Goal: Information Seeking & Learning: Compare options

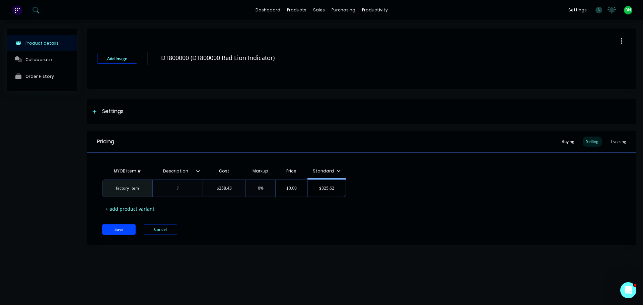
type textarea "x"
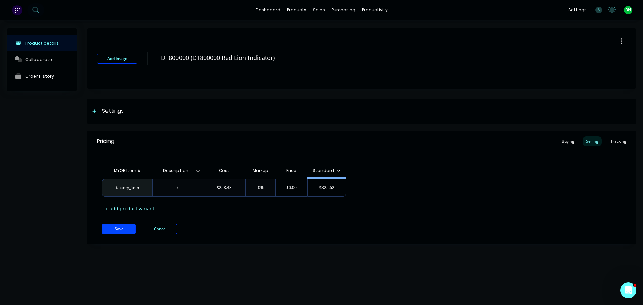
click at [312, 47] on div "Add image DT800000 (DT800000 Red Lion Indicator)" at bounding box center [362, 58] width 550 height 60
click at [306, 28] on link "Product Catalogue" at bounding box center [330, 31] width 89 height 13
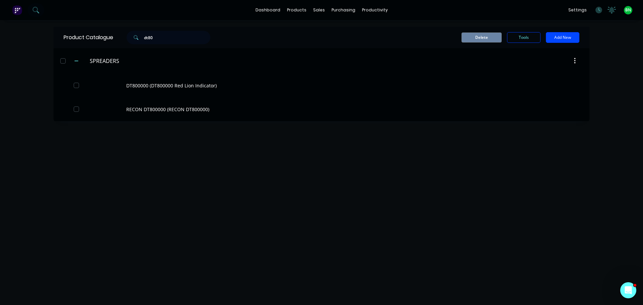
drag, startPoint x: 159, startPoint y: 36, endPoint x: 16, endPoint y: 36, distance: 142.8
click at [16, 38] on div "dashboard products sales purchasing productivity dashboard products Product Cat…" at bounding box center [321, 152] width 643 height 305
type input "sens"
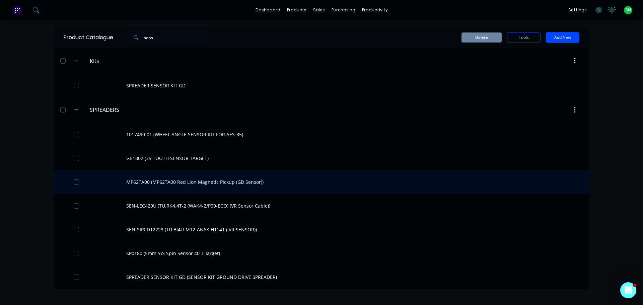
click at [193, 186] on div "MP62TA00 (MP62TA00 Red Lion Magnetic Pickup (GD Sensor))" at bounding box center [322, 182] width 536 height 24
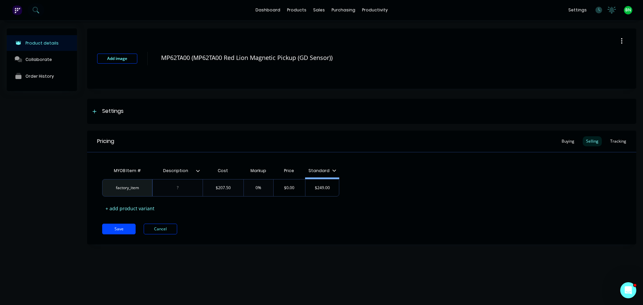
type textarea "x"
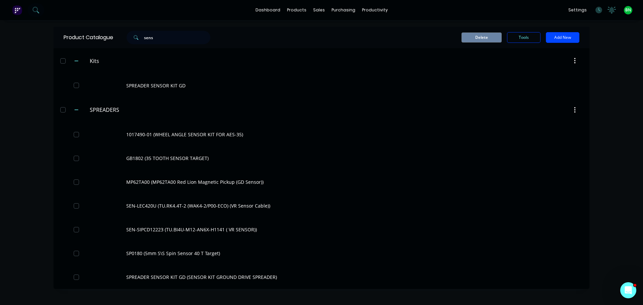
drag, startPoint x: 171, startPoint y: 40, endPoint x: 75, endPoint y: 39, distance: 95.8
click at [75, 39] on div "Product Catalogue sens" at bounding box center [141, 37] width 174 height 21
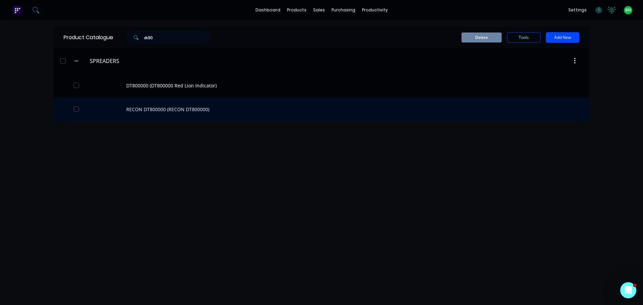
type input "dt80"
click at [148, 111] on div "RECON DT800000 (RECON DT800000)" at bounding box center [322, 110] width 536 height 24
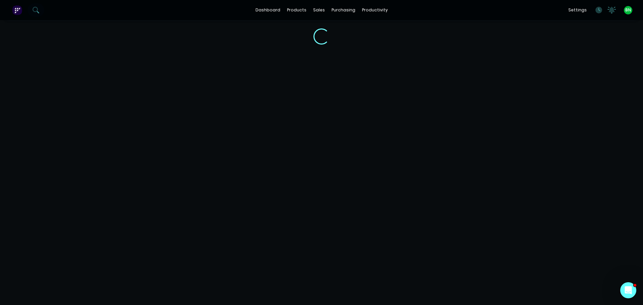
type textarea "x"
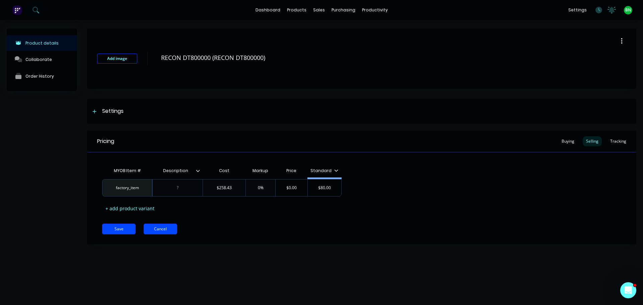
click at [161, 227] on button "Cancel" at bounding box center [161, 229] width 34 height 11
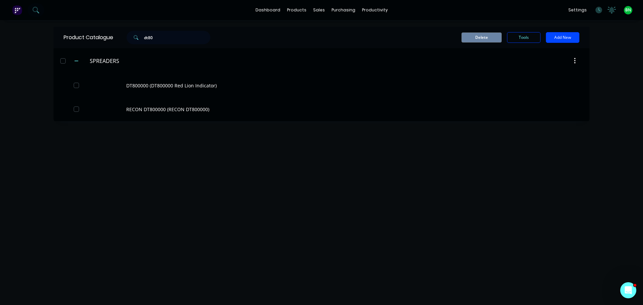
drag, startPoint x: 130, startPoint y: 40, endPoint x: 107, endPoint y: 40, distance: 23.1
click at [107, 40] on div "Product Catalogue dt80" at bounding box center [141, 37] width 174 height 21
type input "sp25"
drag, startPoint x: 242, startPoint y: 160, endPoint x: 229, endPoint y: 148, distance: 17.1
click at [241, 158] on div "Product Catalogue sp25 Delete Tools Add New" at bounding box center [322, 163] width 536 height 272
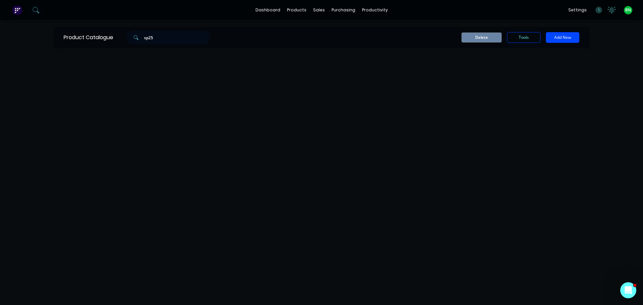
click at [168, 42] on input "sp25" at bounding box center [177, 37] width 66 height 13
drag, startPoint x: 131, startPoint y: 41, endPoint x: 104, endPoint y: 42, distance: 26.8
click at [104, 41] on div "Product Catalogue sp25" at bounding box center [141, 37] width 174 height 21
drag, startPoint x: 331, startPoint y: 118, endPoint x: 321, endPoint y: 113, distance: 11.8
click at [329, 118] on div "Product Catalogue Delete Tools Add New" at bounding box center [322, 163] width 536 height 272
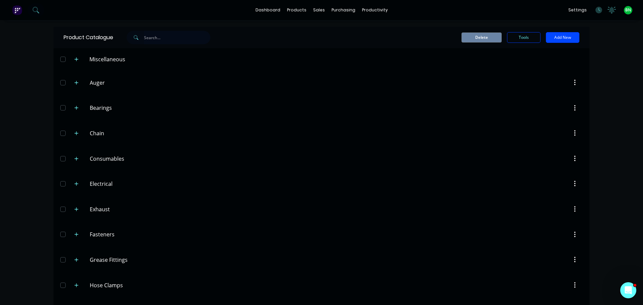
click at [159, 40] on input "text" at bounding box center [177, 37] width 66 height 13
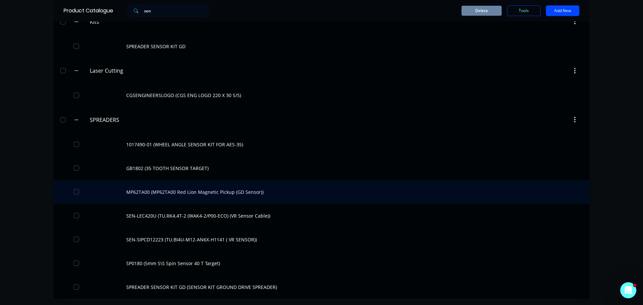
scroll to position [40, 0]
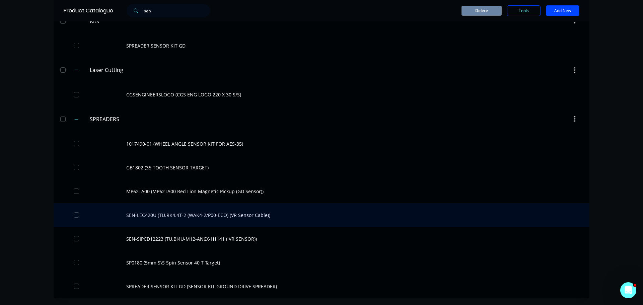
type input "sen"
click at [252, 216] on div "SEN-LEC420U (TU.RK4.4T-2 (WAK4-2/P00-ECO) (VR Sensor Cable))" at bounding box center [322, 215] width 536 height 24
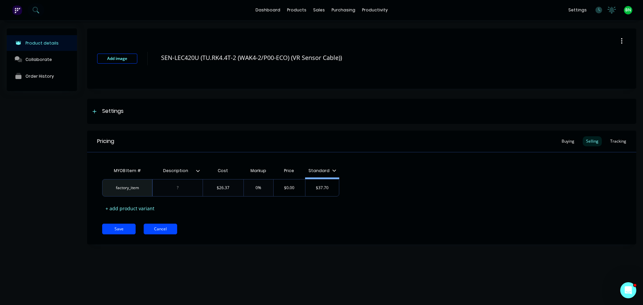
click at [166, 232] on button "Cancel" at bounding box center [161, 229] width 34 height 11
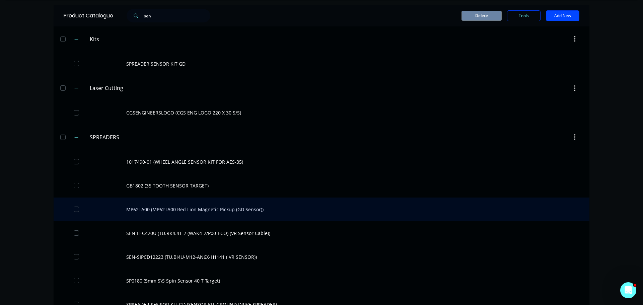
scroll to position [34, 0]
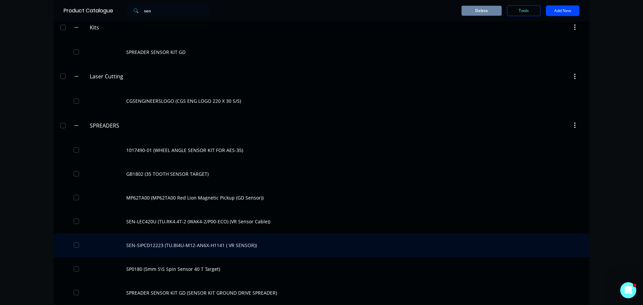
click at [262, 246] on div "SEN-SIPCD12223 (TU.BI4U-M12-AN6X-H1141 ( VR SENSOR))" at bounding box center [322, 246] width 536 height 24
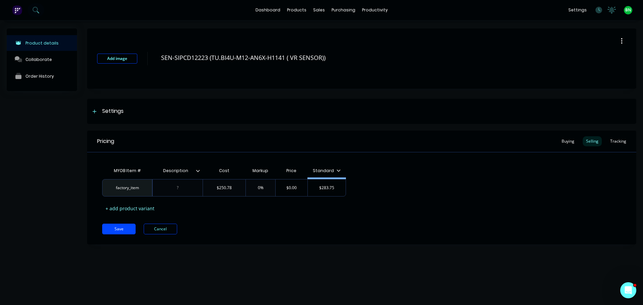
type textarea "x"
